Goal: Task Accomplishment & Management: Complete application form

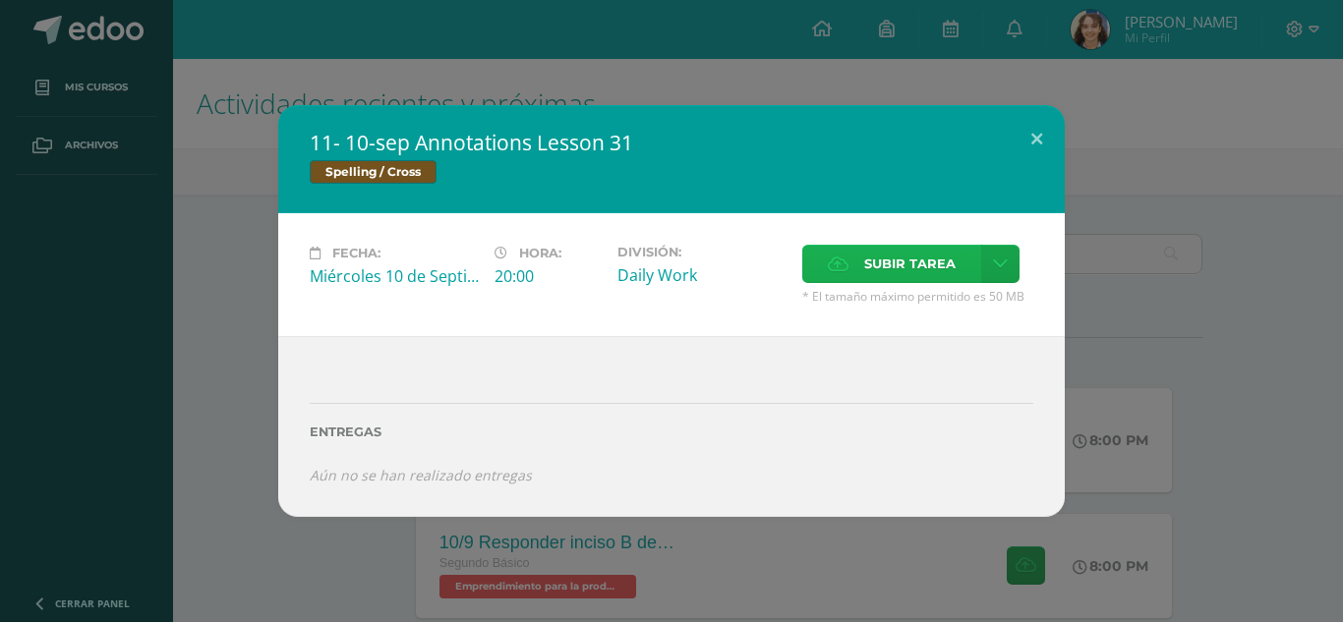
click at [839, 255] on label "Subir tarea" at bounding box center [891, 264] width 179 height 38
click at [0, 0] on input "Subir tarea" at bounding box center [0, 0] width 0 height 0
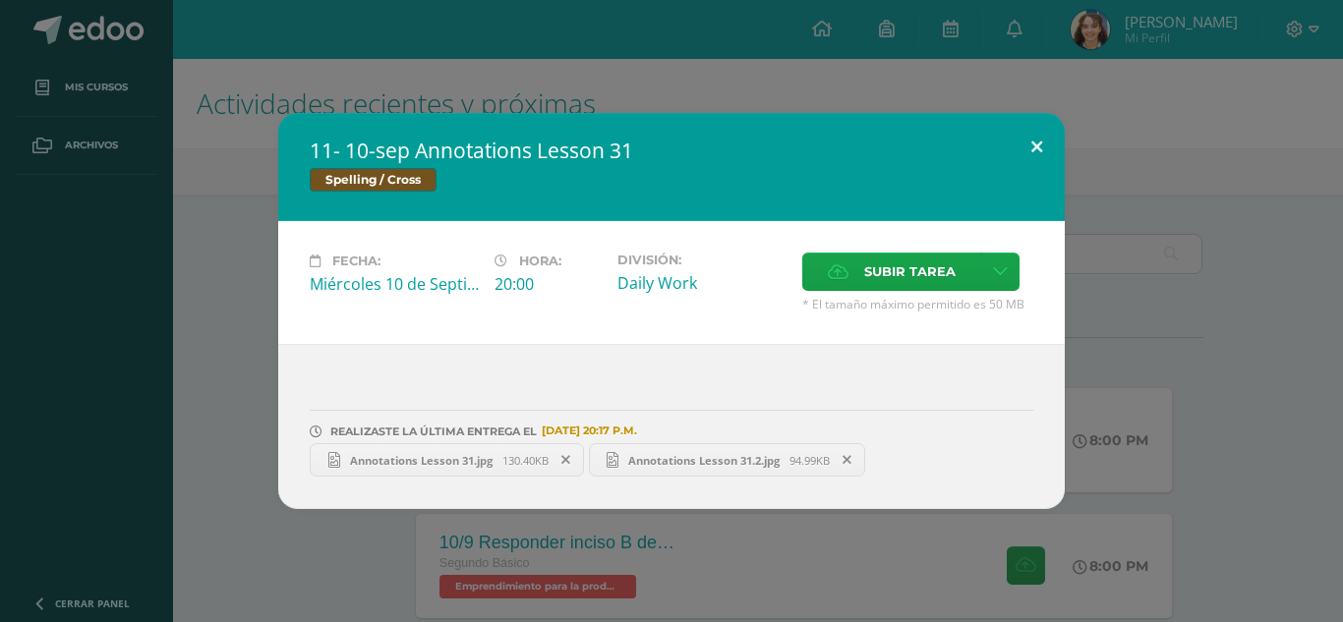
click at [1057, 157] on button at bounding box center [1037, 146] width 56 height 67
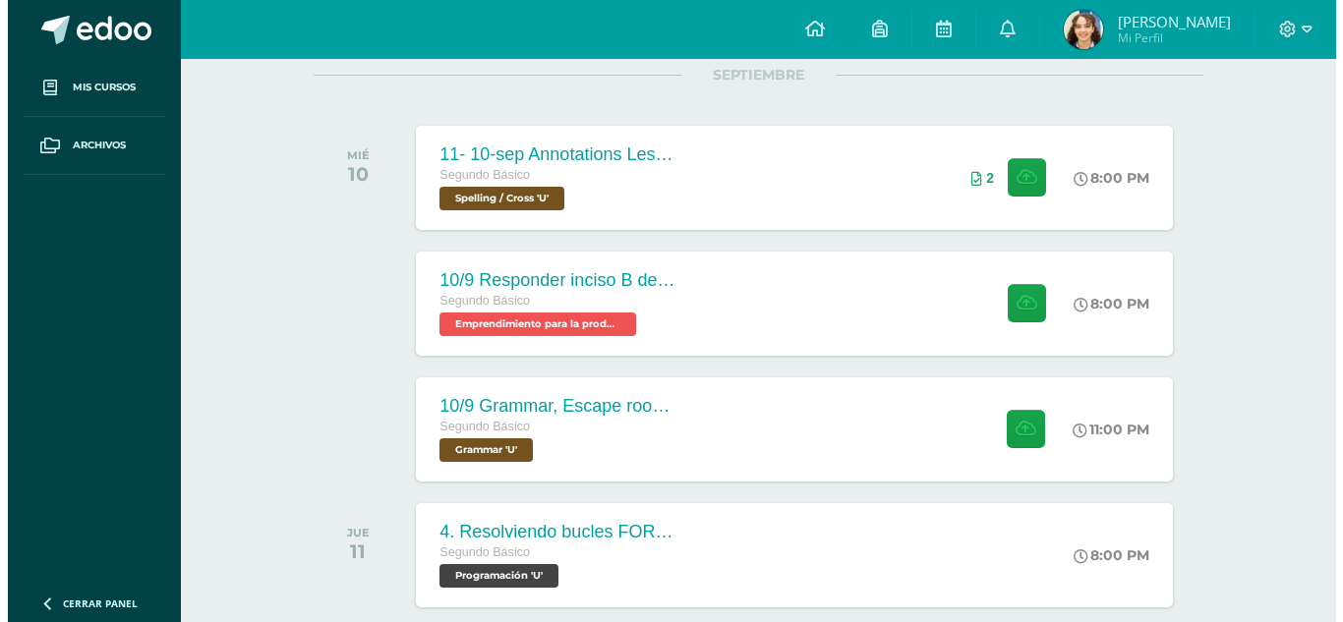
scroll to position [275, 0]
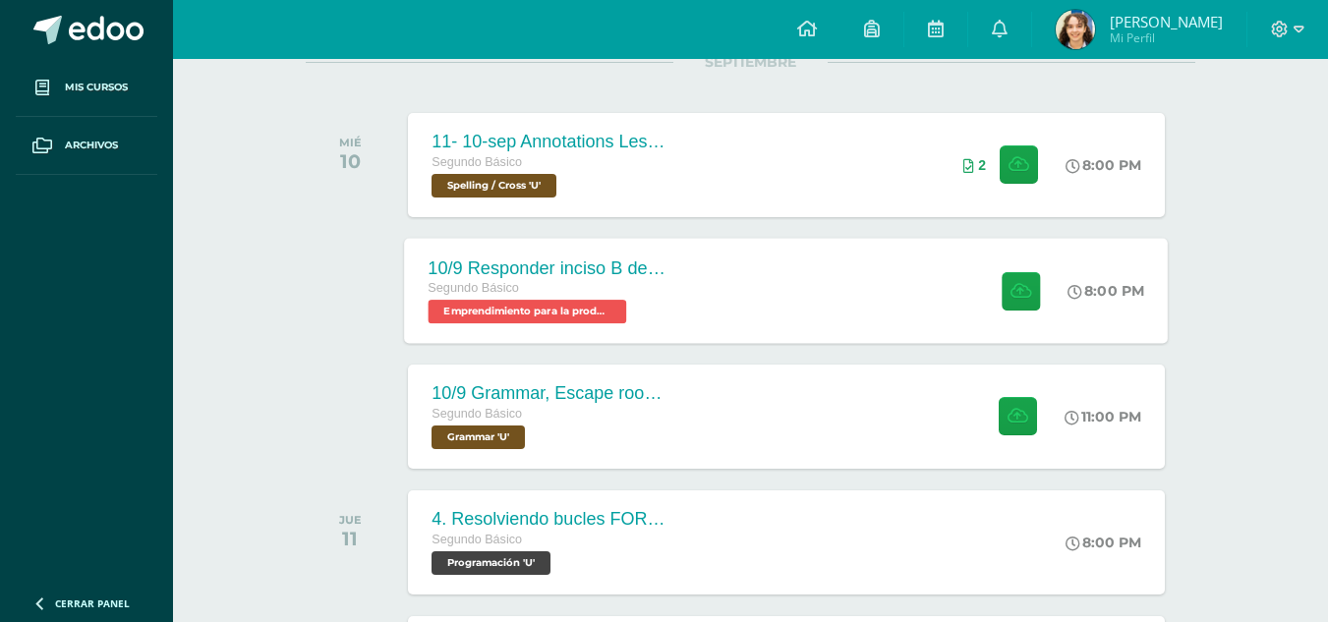
click at [777, 331] on div "10/9 Responder inciso B de página 145. Segundo Básico Emprendimiento para la pr…" at bounding box center [787, 290] width 764 height 105
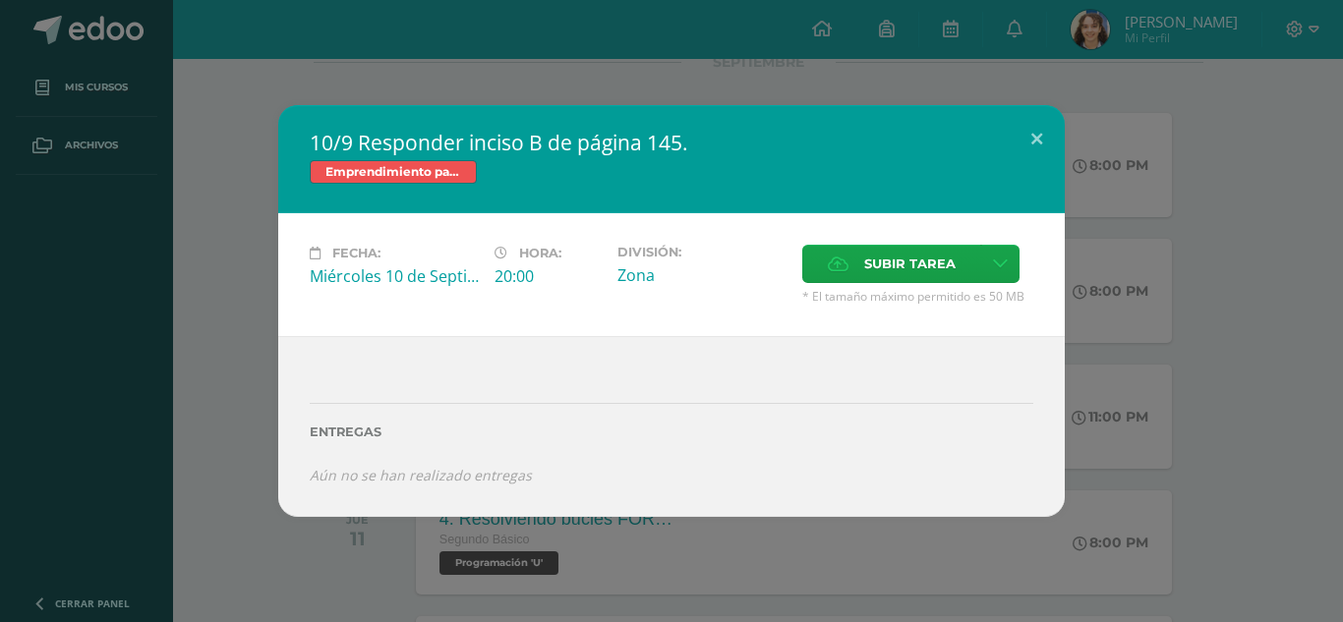
click at [781, 326] on div "Fecha: [DATE] Hora: 20:00 División: Zona Subir tarea" at bounding box center [671, 274] width 786 height 123
click at [906, 228] on div "Fecha: [DATE] Hora: 20:00 División: Zona Subir tarea" at bounding box center [671, 274] width 786 height 123
click at [909, 248] on span "Subir tarea" at bounding box center [909, 264] width 91 height 36
click at [0, 0] on input "Subir tarea" at bounding box center [0, 0] width 0 height 0
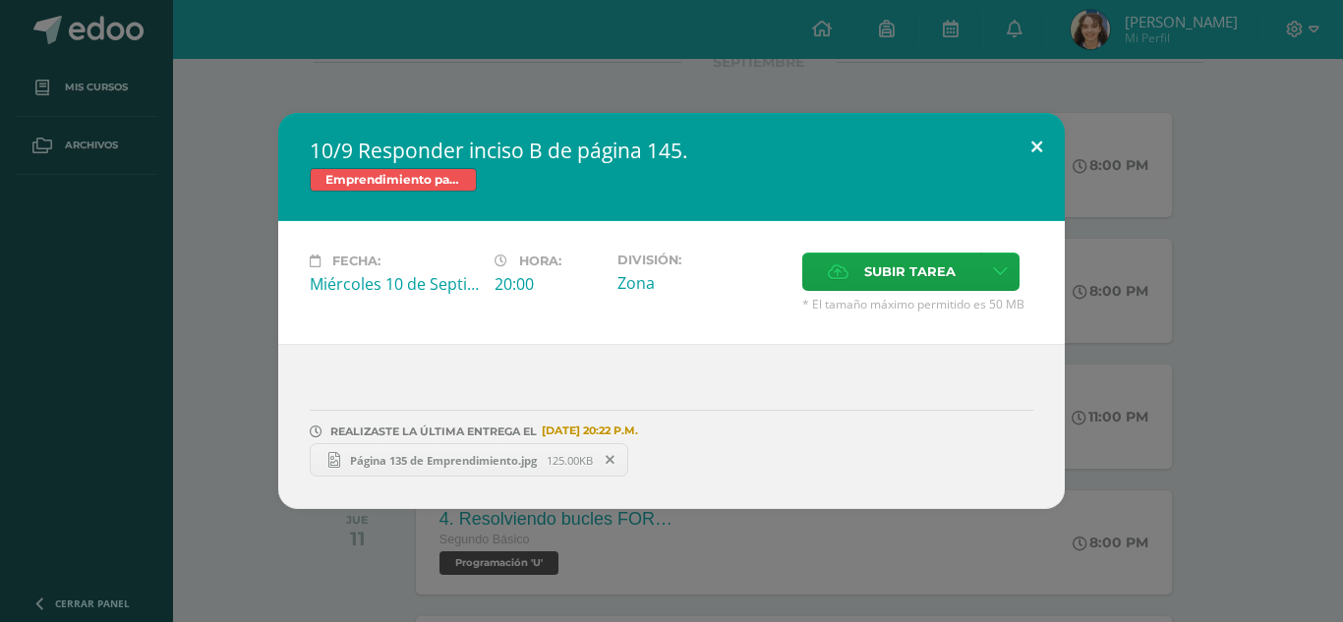
click at [1035, 147] on button at bounding box center [1037, 146] width 56 height 67
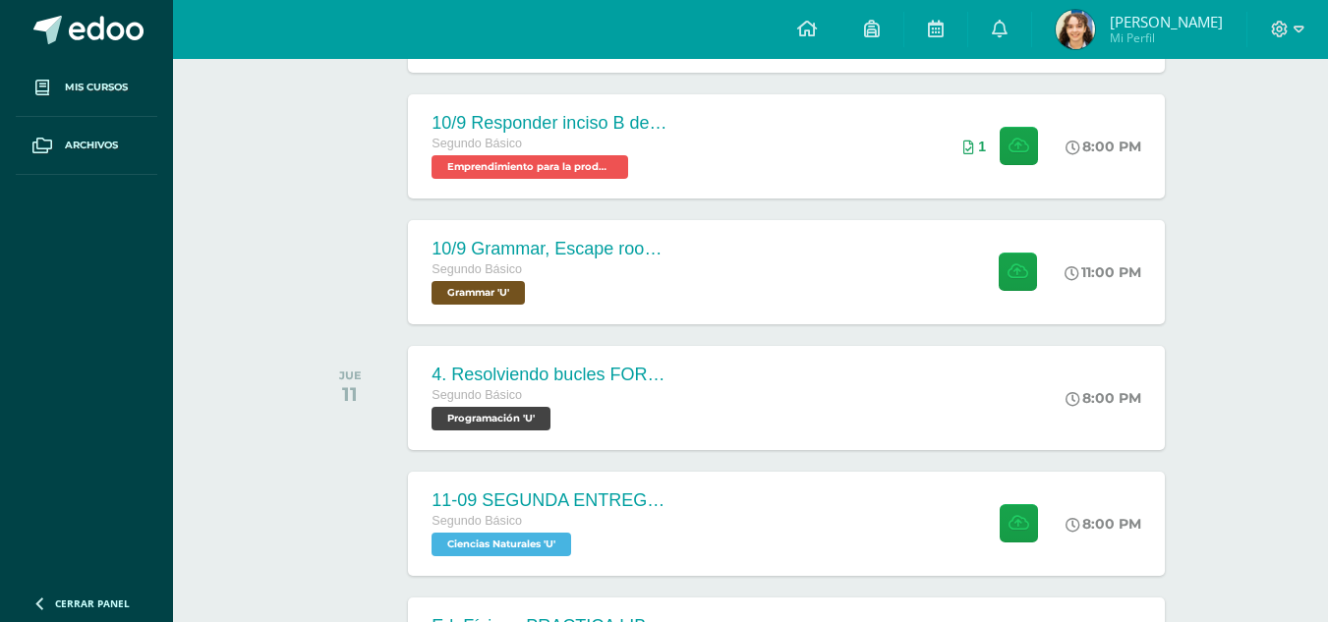
scroll to position [421, 0]
click at [782, 268] on div "10/9 Grammar, Escape room instrucitons in the notebook Segundo Básico Grammar '…" at bounding box center [787, 270] width 764 height 105
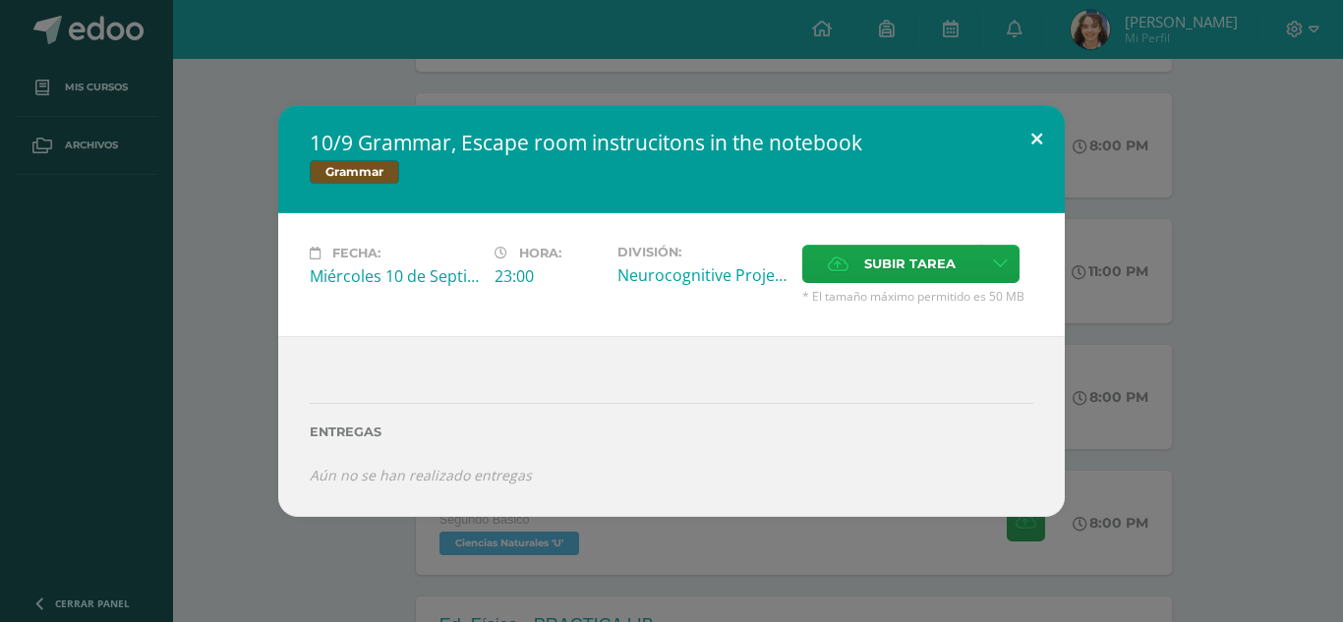
click at [1027, 157] on button at bounding box center [1037, 138] width 56 height 67
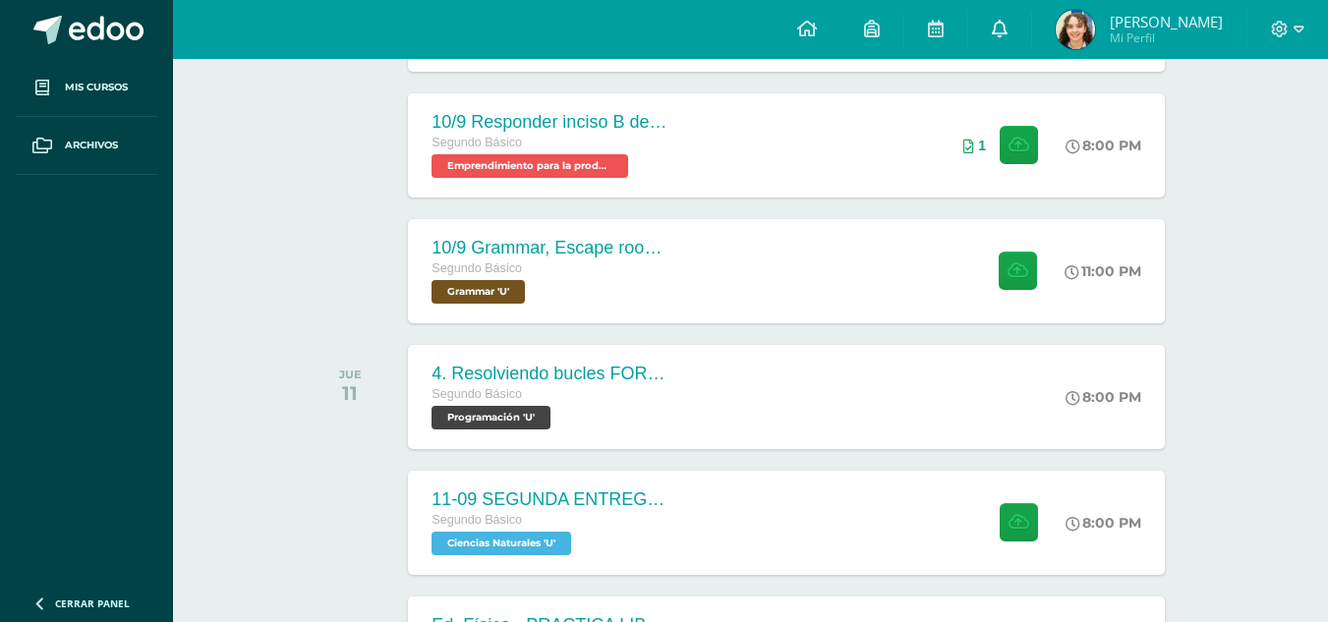
click at [1031, 53] on link "0" at bounding box center [999, 29] width 63 height 59
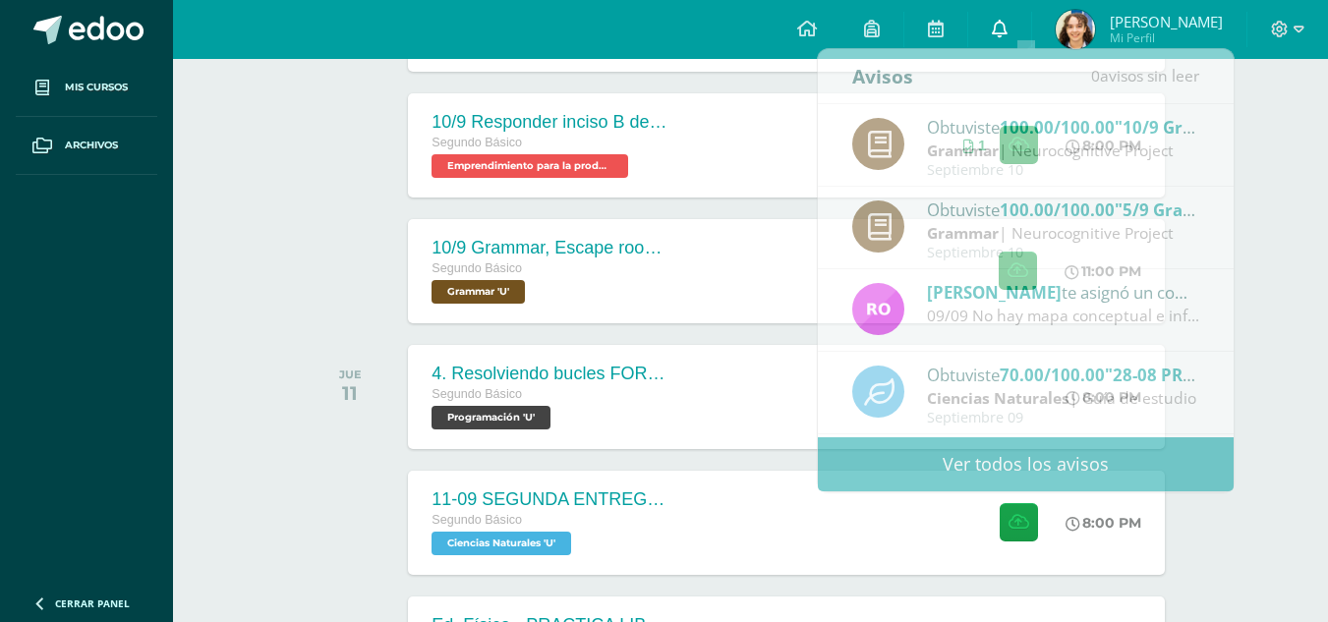
click at [1031, 30] on link "0" at bounding box center [999, 29] width 63 height 59
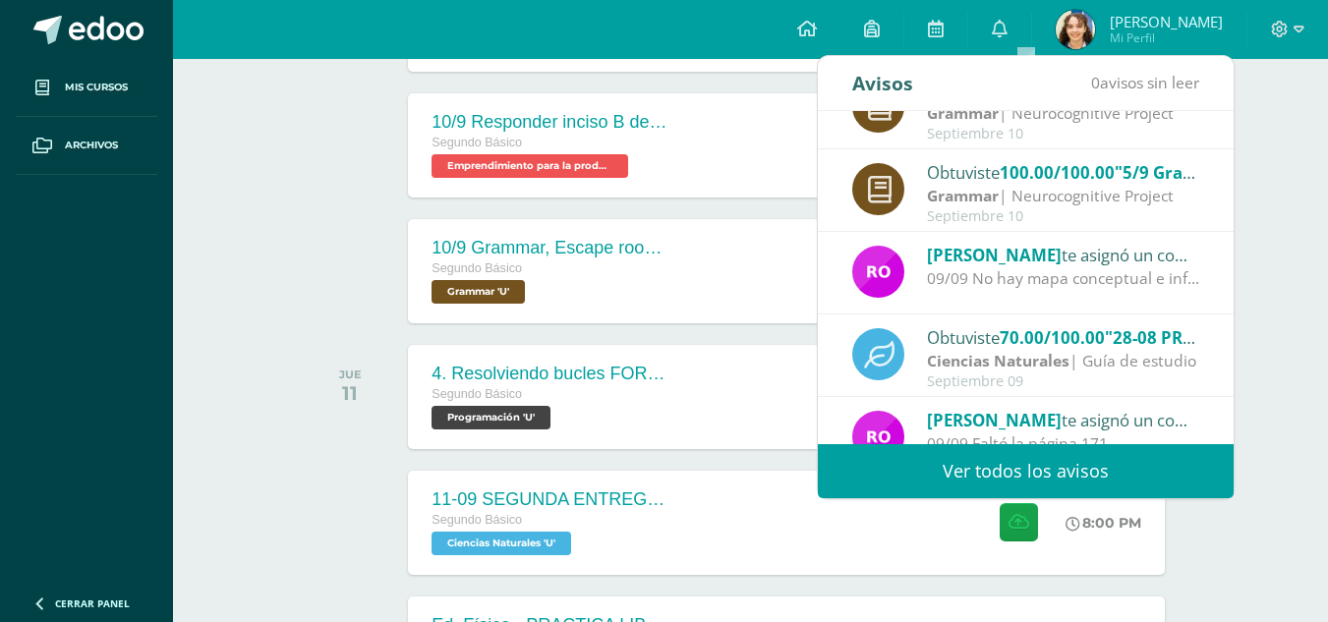
scroll to position [0, 0]
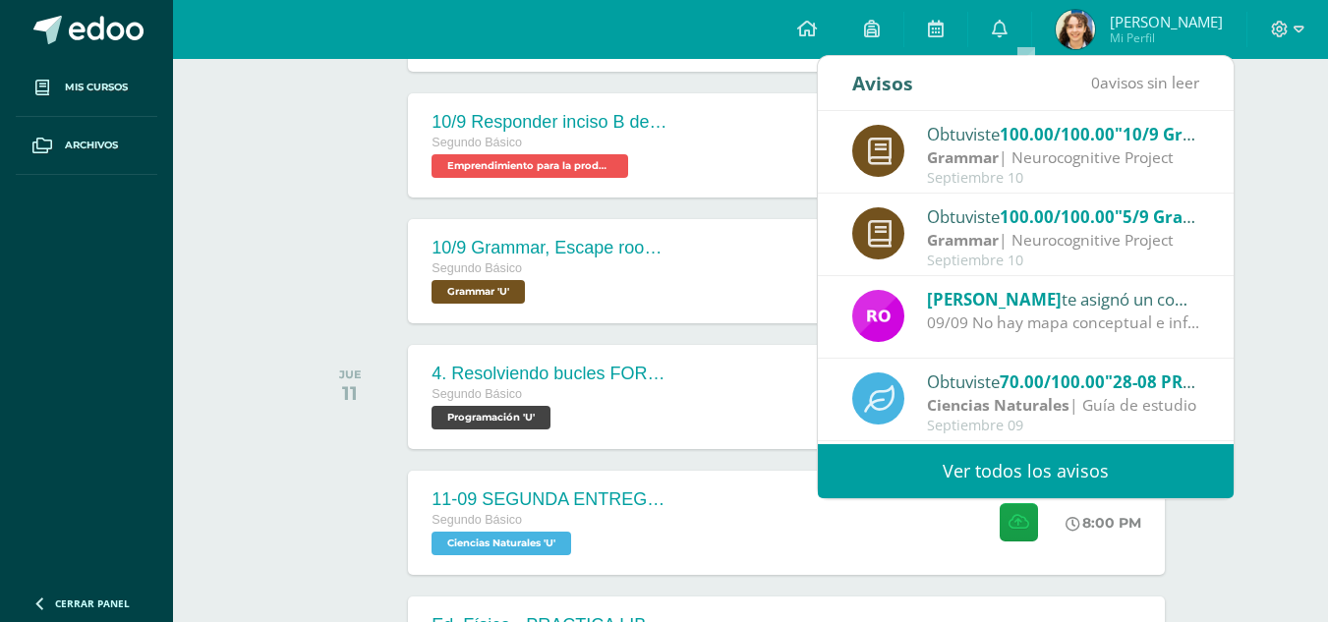
click at [1103, 154] on div "Grammar | Neurocognitive Project" at bounding box center [1063, 157] width 273 height 23
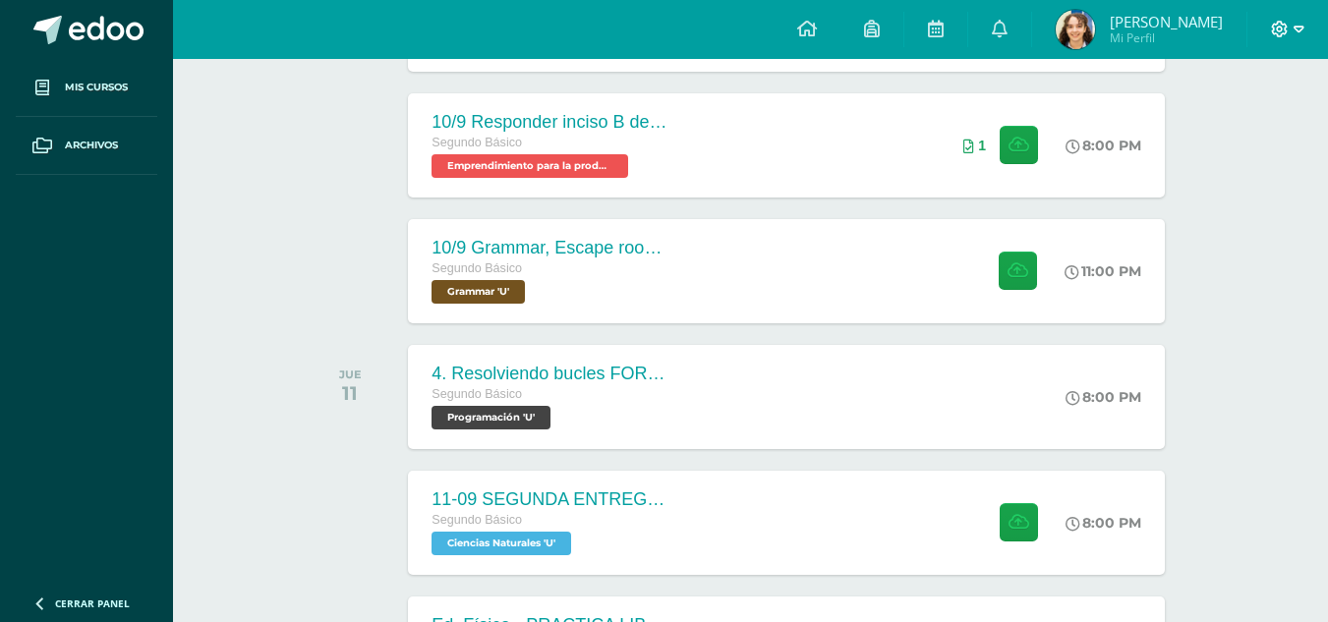
click at [1292, 26] on span at bounding box center [1287, 30] width 33 height 22
click at [1211, 135] on span "Cerrar sesión" at bounding box center [1236, 133] width 88 height 19
